Goal: Find specific page/section: Find specific page/section

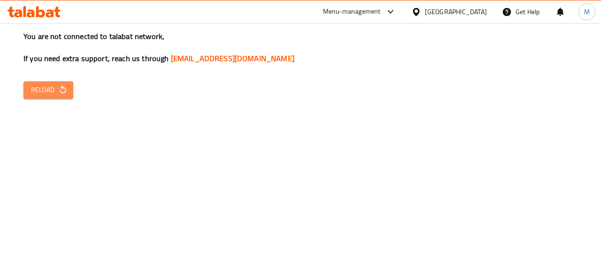
click at [61, 84] on span "Reload" at bounding box center [48, 90] width 35 height 12
click at [62, 96] on button "Reload" at bounding box center [48, 89] width 50 height 17
click at [56, 92] on span "Reload" at bounding box center [48, 90] width 35 height 12
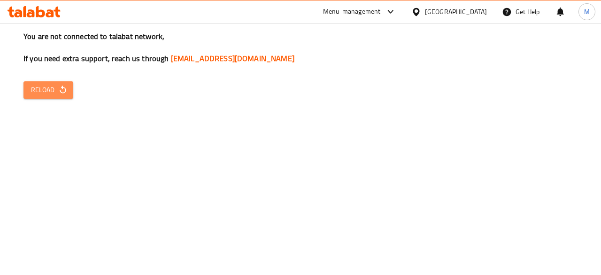
click at [56, 92] on span "Reload" at bounding box center [48, 90] width 35 height 12
click at [381, 10] on div "Menu-management" at bounding box center [352, 11] width 58 height 11
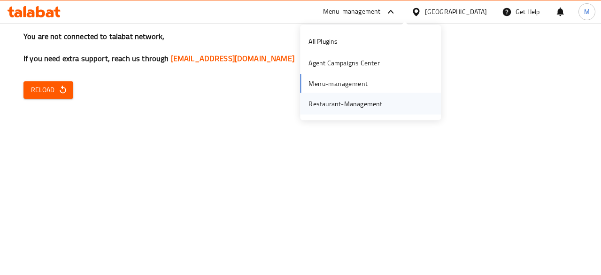
click at [357, 106] on div "Restaurant-Management" at bounding box center [346, 103] width 74 height 10
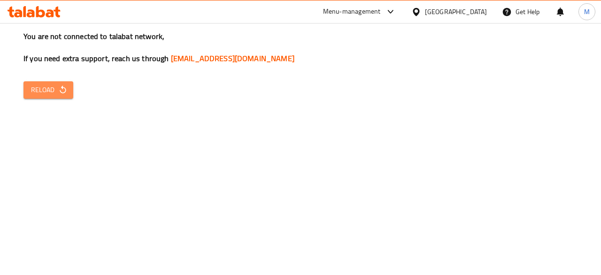
click at [62, 91] on icon "button" at bounding box center [62, 89] width 9 height 9
click at [68, 84] on button "Reload" at bounding box center [48, 89] width 50 height 17
